Goal: Find specific page/section

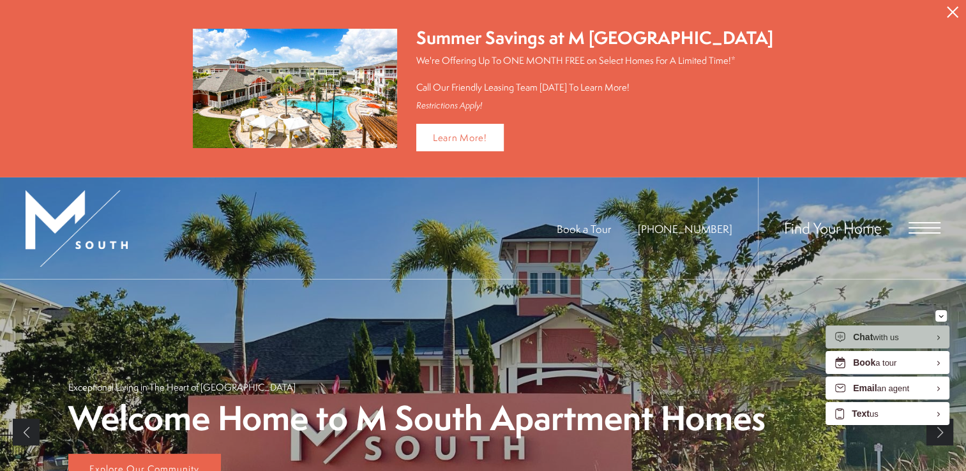
click at [950, 7] on icon "Close Alert" at bounding box center [952, 11] width 11 height 11
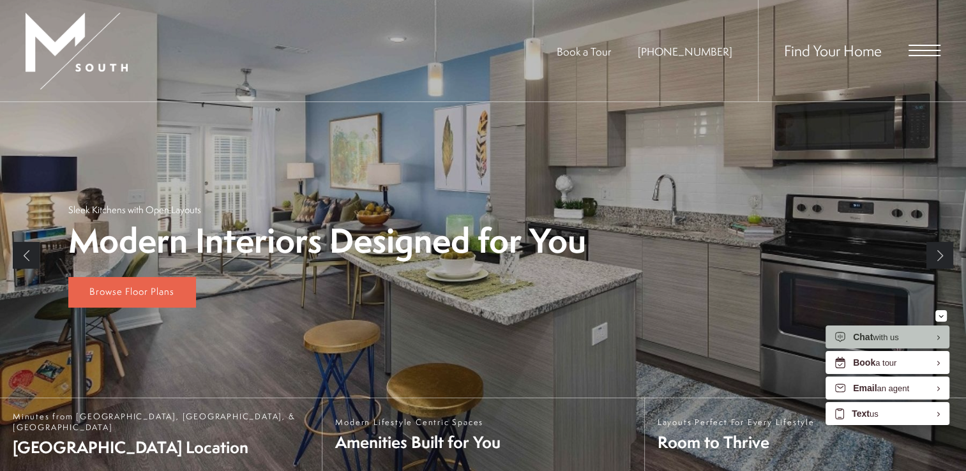
click at [914, 46] on span "Open Menu" at bounding box center [924, 45] width 32 height 1
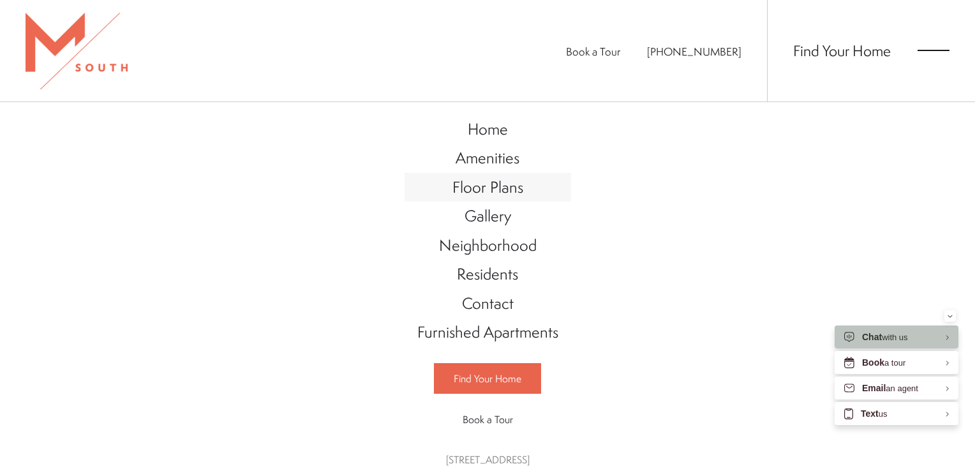
click at [476, 194] on span "Floor Plans" at bounding box center [488, 187] width 71 height 22
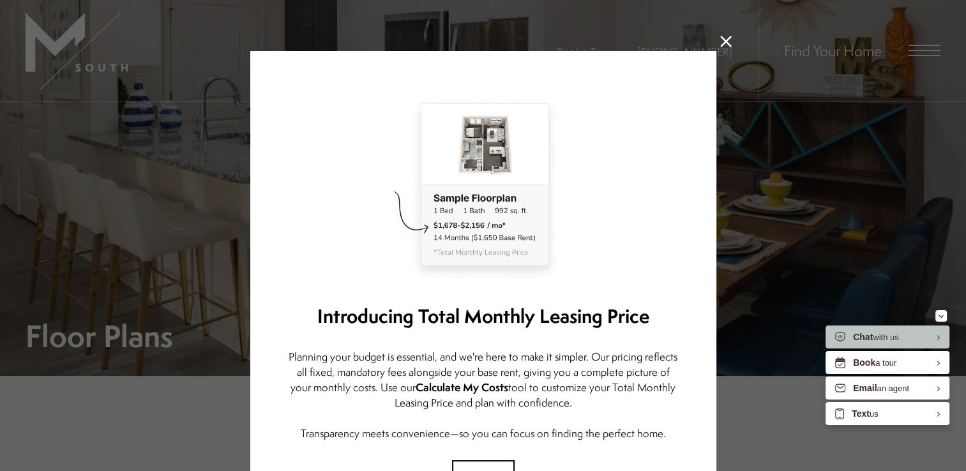
click at [724, 43] on icon at bounding box center [725, 41] width 11 height 11
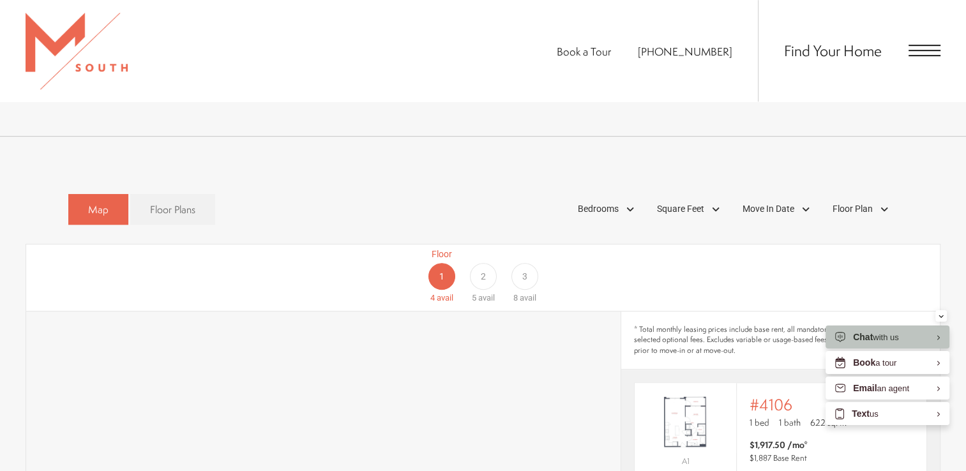
scroll to position [700, 0]
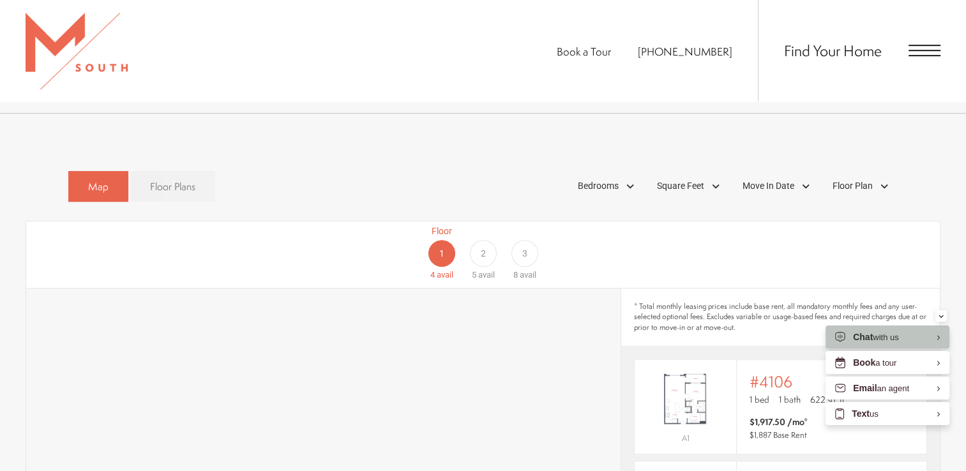
click at [170, 171] on link "Floor Plans" at bounding box center [172, 186] width 85 height 31
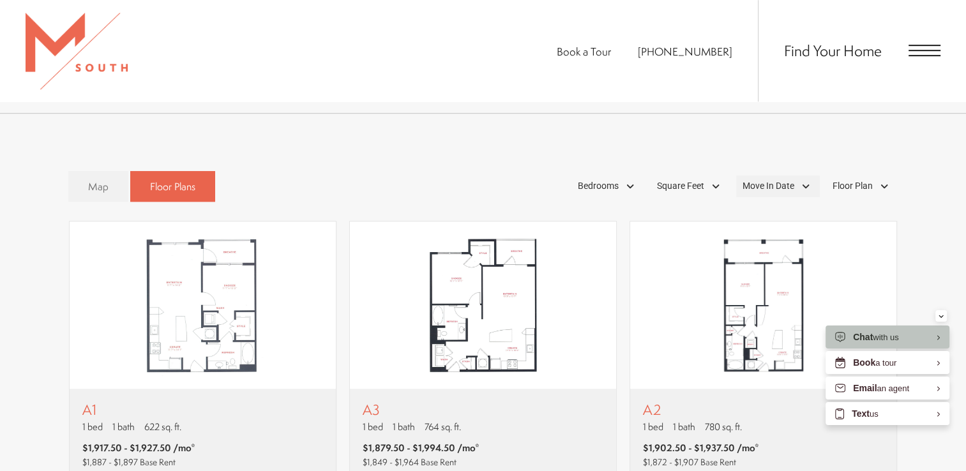
click at [765, 179] on span "Move In Date" at bounding box center [768, 185] width 52 height 13
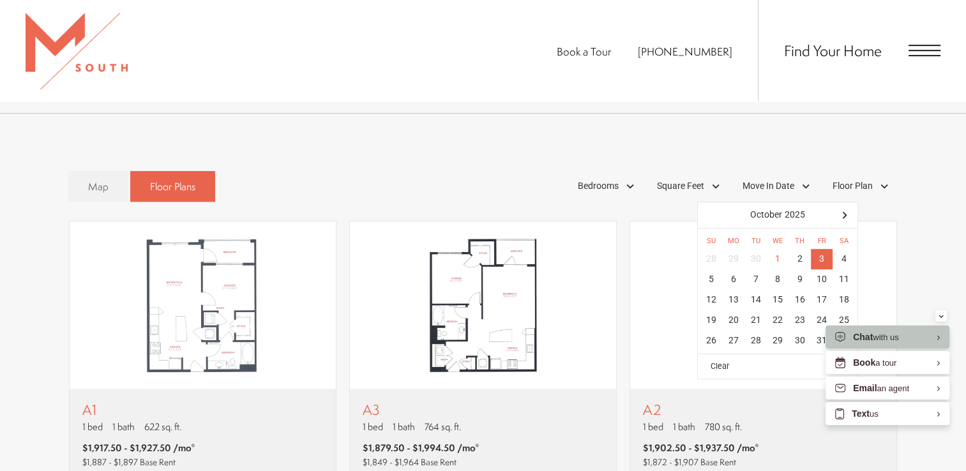
click at [822, 249] on div "3" at bounding box center [822, 259] width 22 height 20
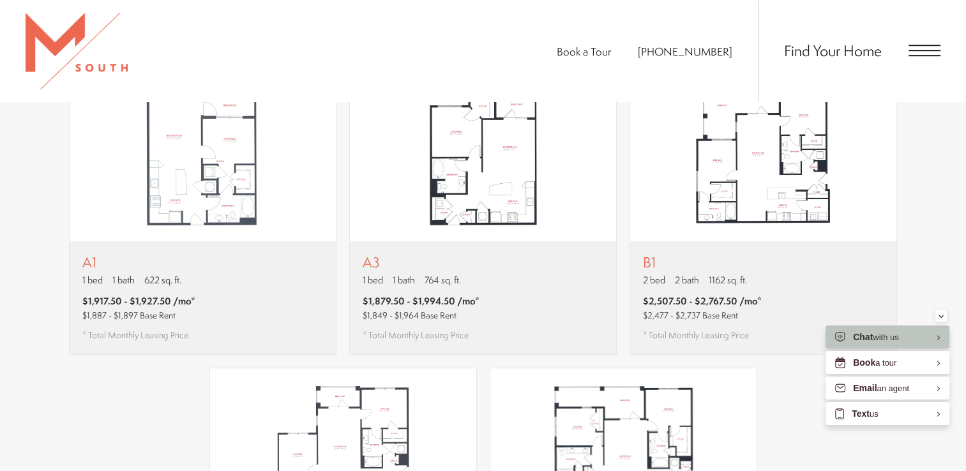
scroll to position [797, 0]
